Goal: Manage account settings

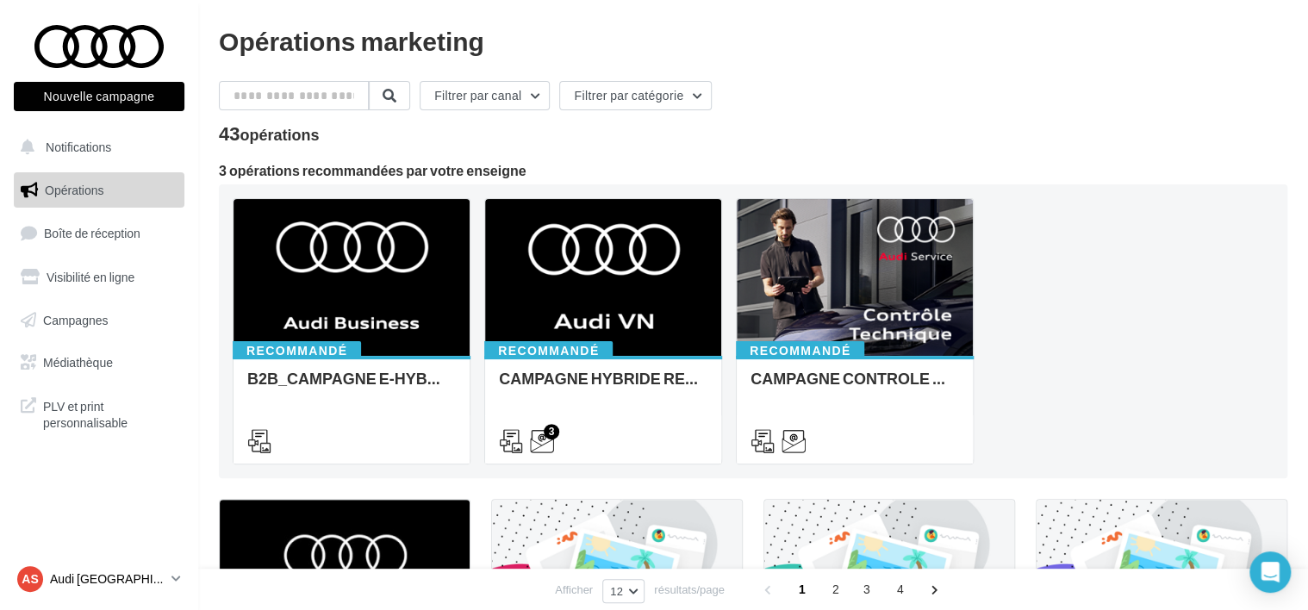
click at [128, 584] on p "Audi [GEOGRAPHIC_DATA]" at bounding box center [107, 578] width 115 height 17
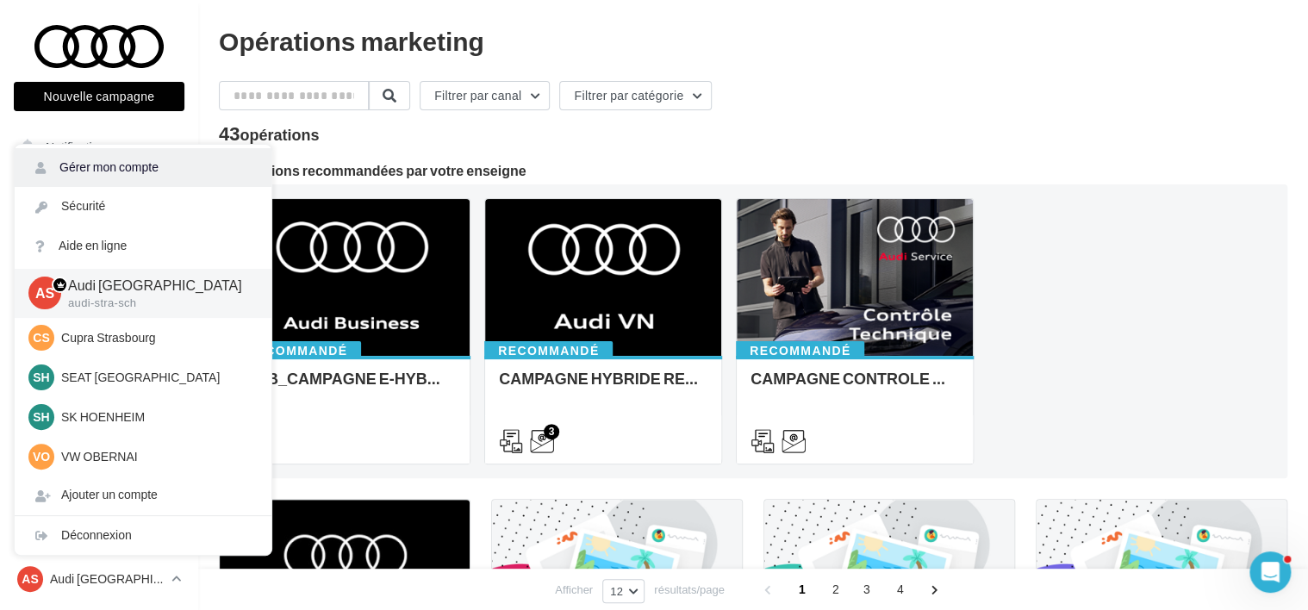
click at [122, 170] on link "Gérer mon compte" at bounding box center [143, 167] width 257 height 39
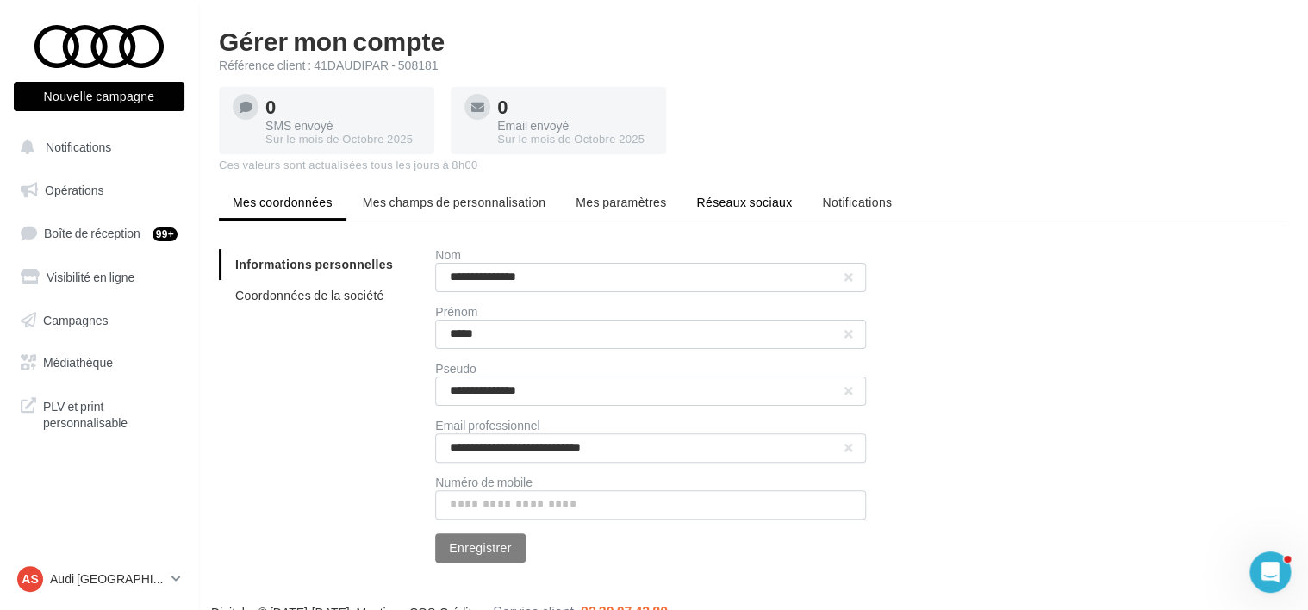
click at [709, 196] on span "Réseaux sociaux" at bounding box center [744, 202] width 96 height 15
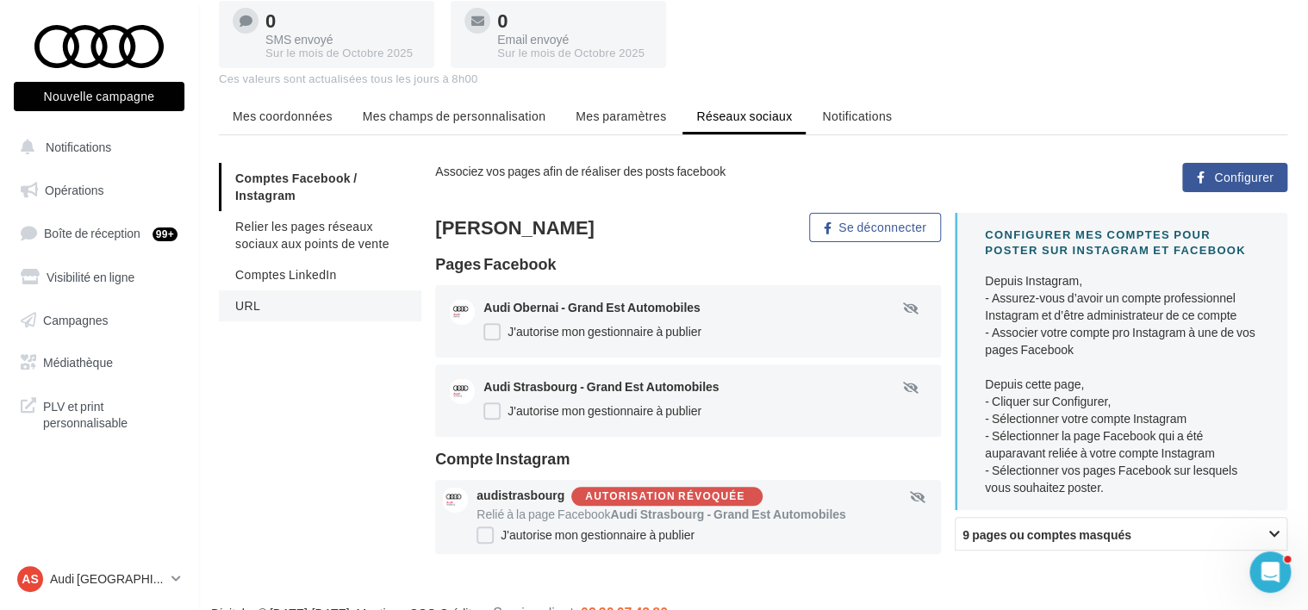
scroll to position [114, 0]
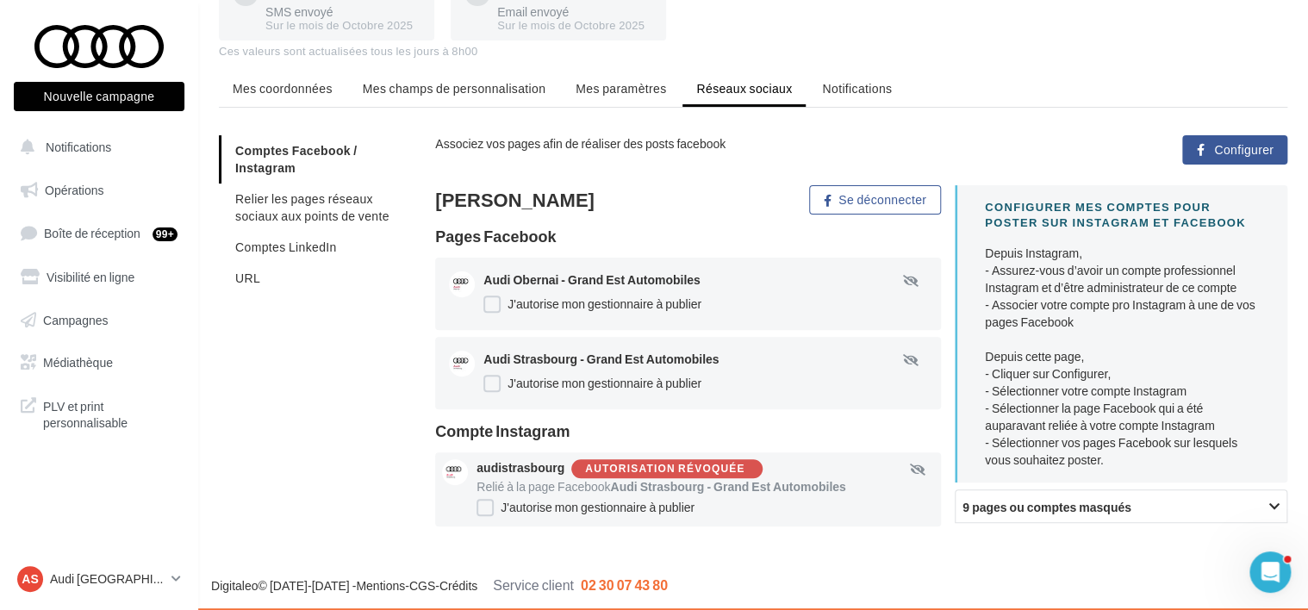
click at [114, 599] on div "AS Audi STRASBOURG audi-stra-sch" at bounding box center [99, 586] width 198 height 47
click at [124, 582] on p "Audi [GEOGRAPHIC_DATA]" at bounding box center [107, 578] width 115 height 17
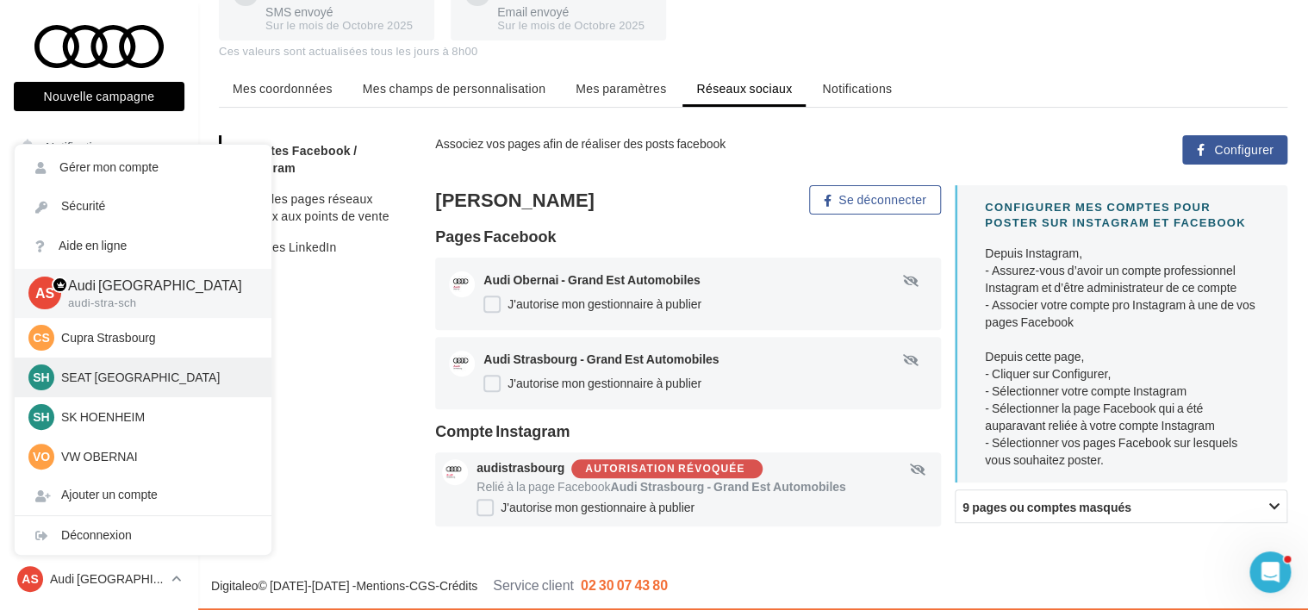
click at [128, 380] on p "SEAT [GEOGRAPHIC_DATA]" at bounding box center [156, 377] width 190 height 17
